Goal: Navigation & Orientation: Find specific page/section

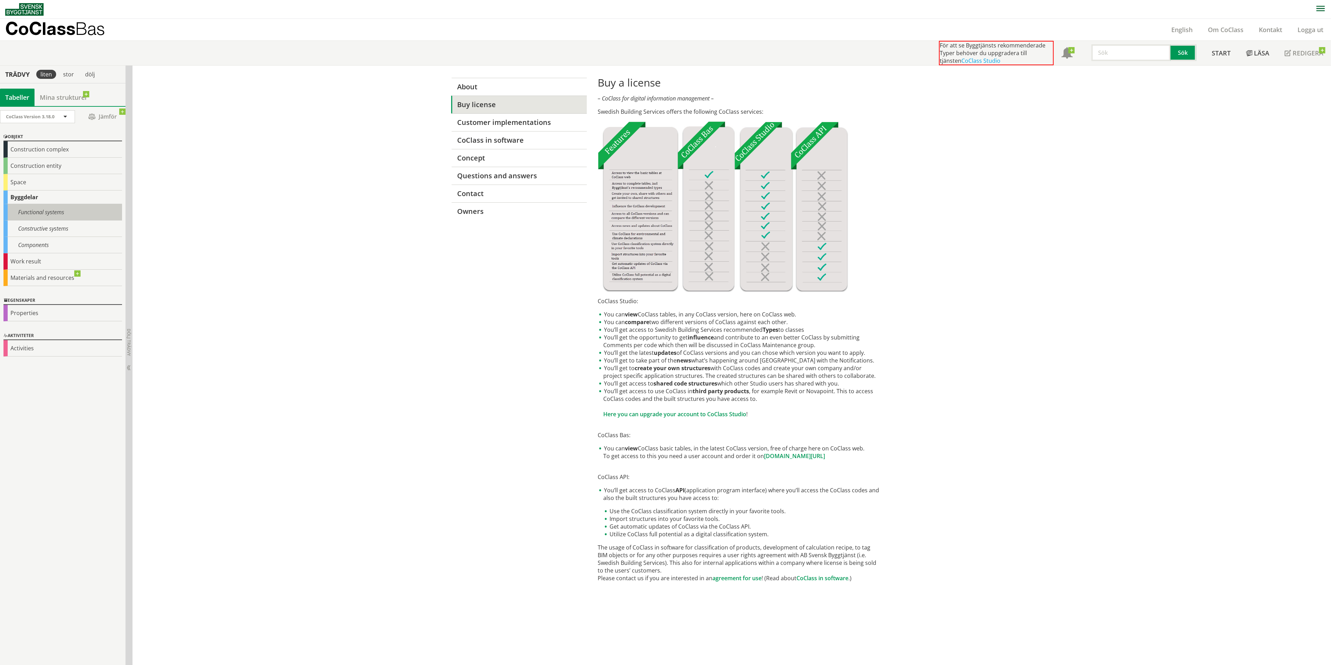
click at [82, 206] on div "Functional systems" at bounding box center [62, 212] width 119 height 16
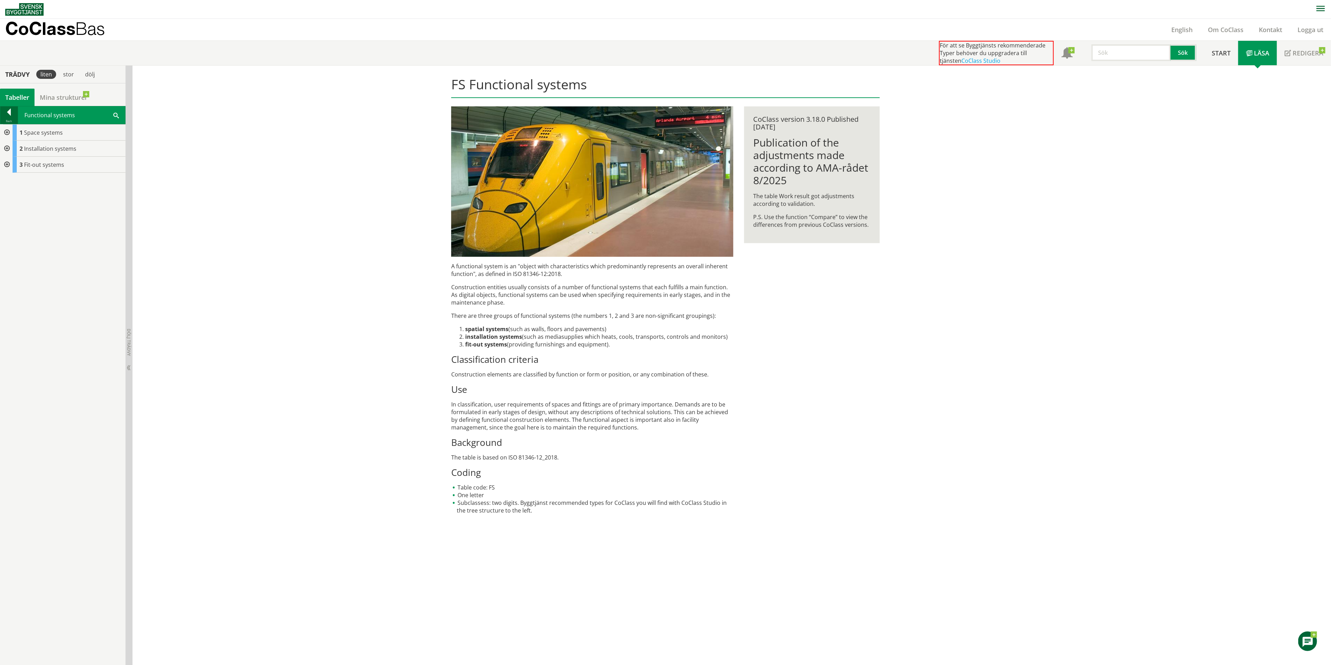
click at [11, 110] on div at bounding box center [8, 113] width 17 height 10
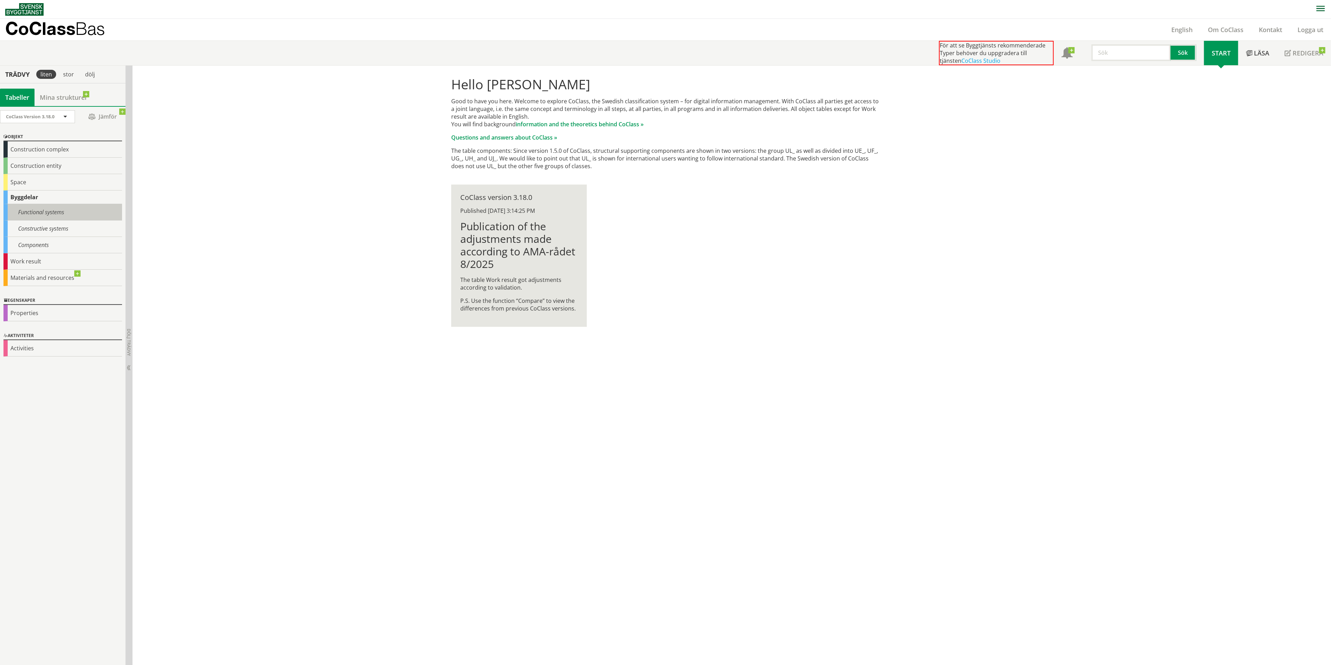
click at [67, 216] on div "Functional systems" at bounding box center [62, 212] width 119 height 16
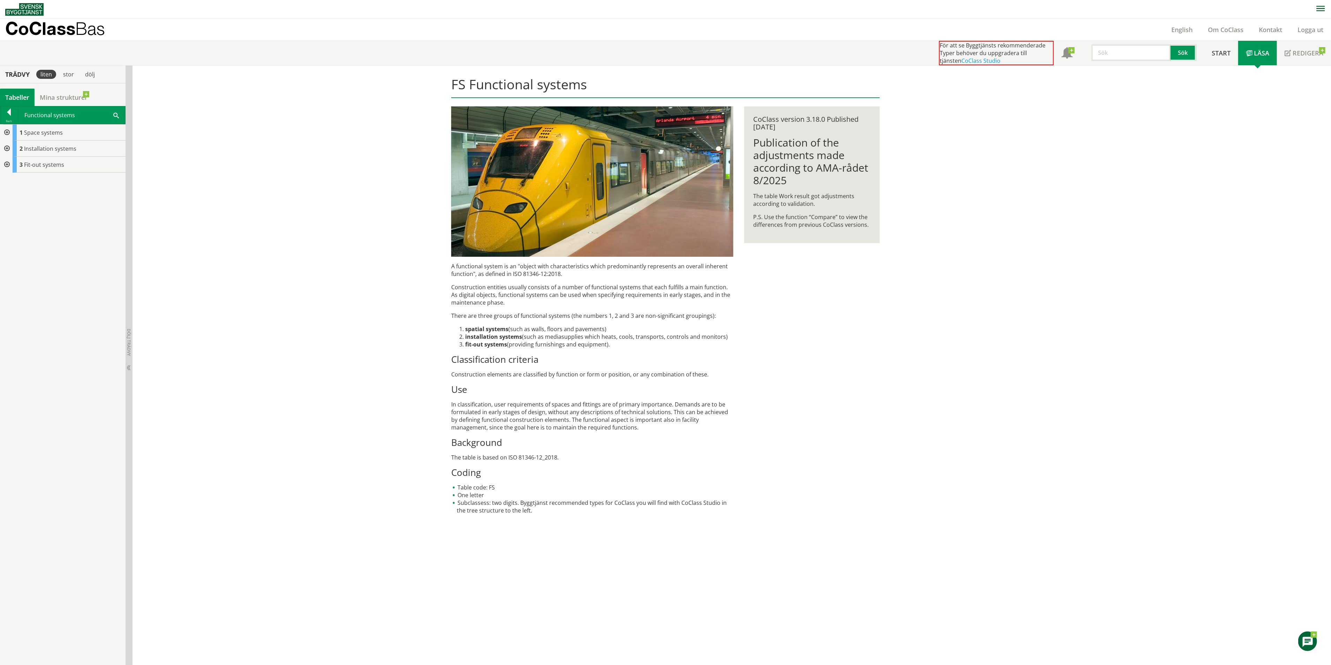
click at [6, 130] on div at bounding box center [6, 133] width 13 height 16
click at [9, 209] on div at bounding box center [6, 213] width 13 height 16
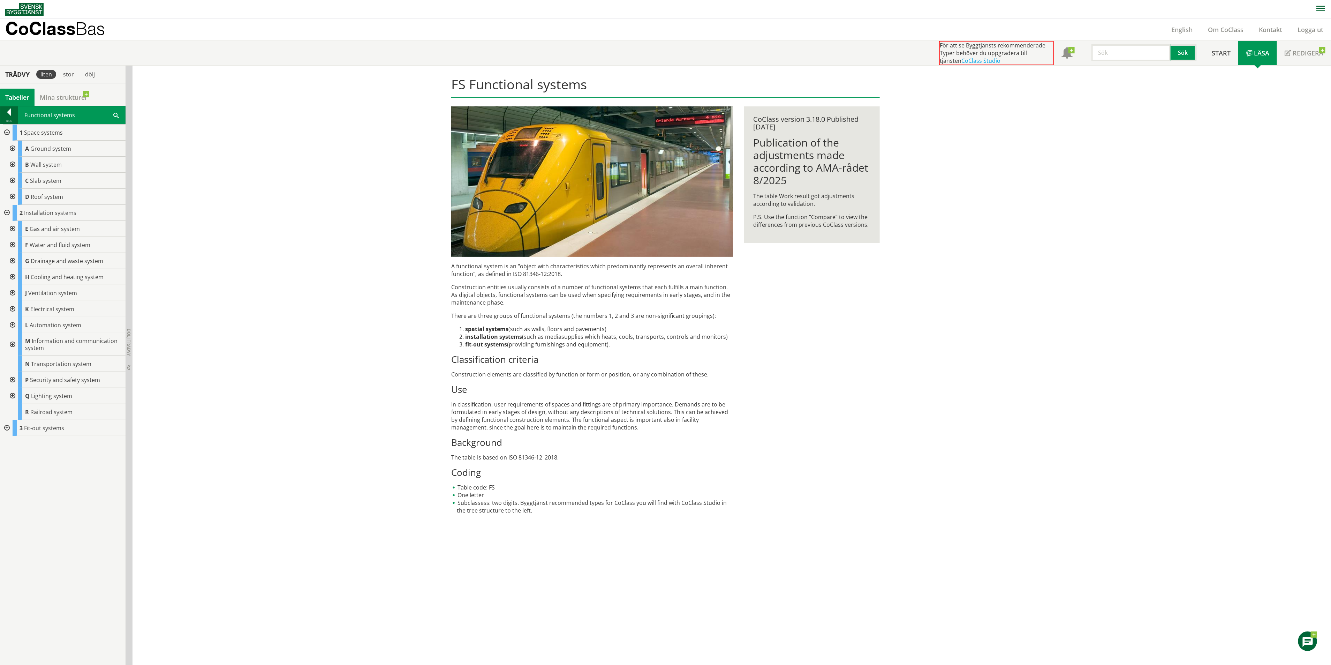
click at [14, 113] on div at bounding box center [8, 113] width 17 height 10
